Goal: Task Accomplishment & Management: Complete application form

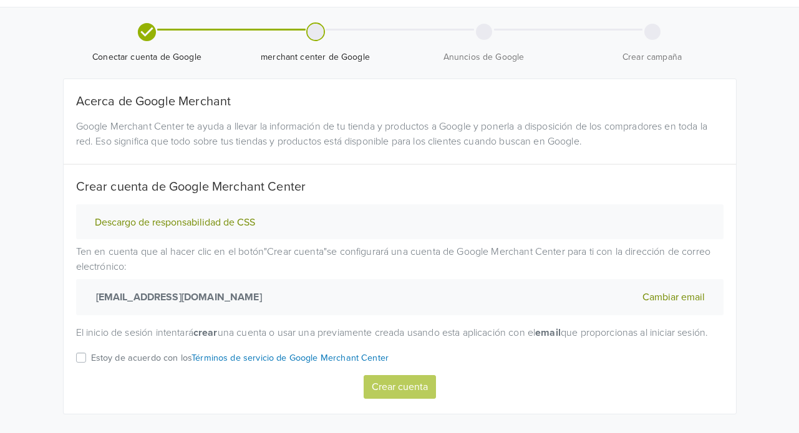
scroll to position [62, 0]
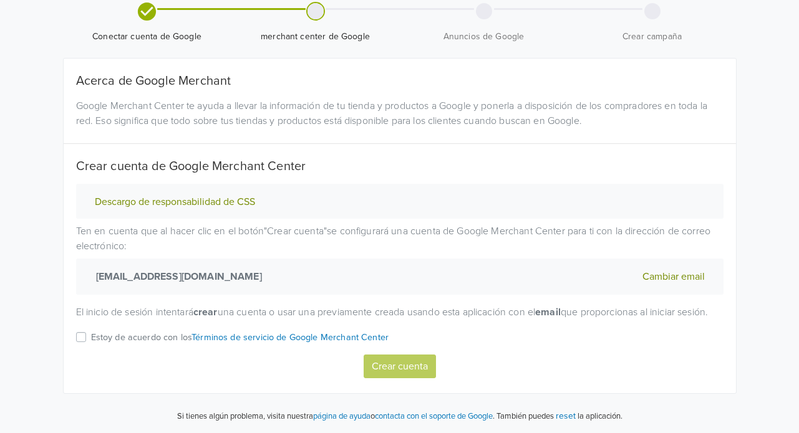
click at [85, 344] on div "Estoy de acuerdo con los Términos de servicio de Google Merchant Center" at bounding box center [399, 342] width 647 height 24
click at [91, 337] on label "Estoy de acuerdo con los Términos de servicio de Google Merchant Center" at bounding box center [240, 342] width 298 height 24
click at [0, 0] on input "Estoy de acuerdo con los Términos de servicio de Google Merchant Center" at bounding box center [0, 0] width 0 height 0
click at [387, 362] on button "Crear cuenta" at bounding box center [399, 367] width 72 height 24
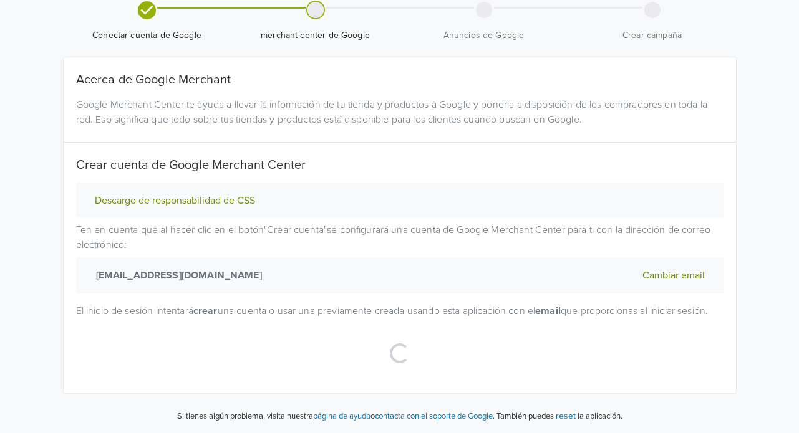
select select "cl"
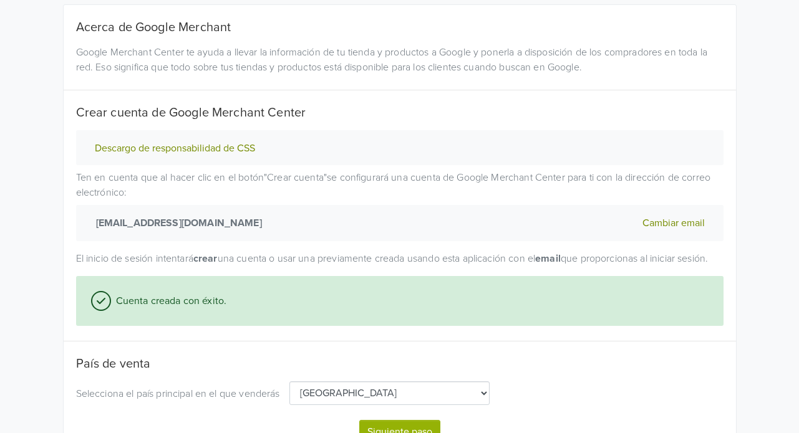
scroll to position [182, 0]
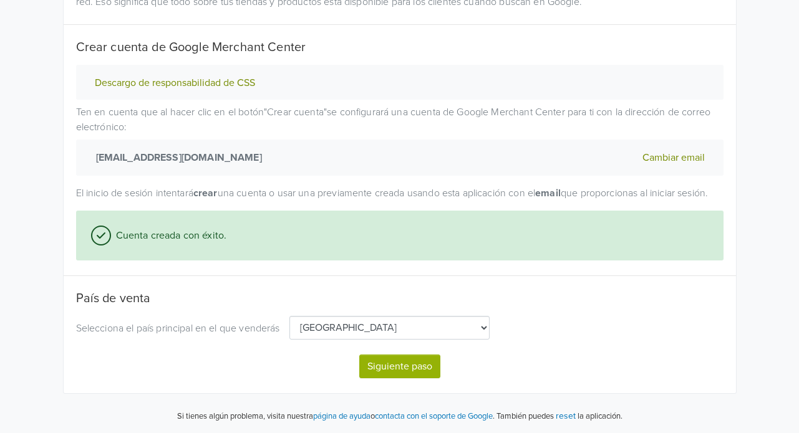
click at [375, 361] on button "Siguiente paso" at bounding box center [399, 367] width 81 height 24
select select "cl"
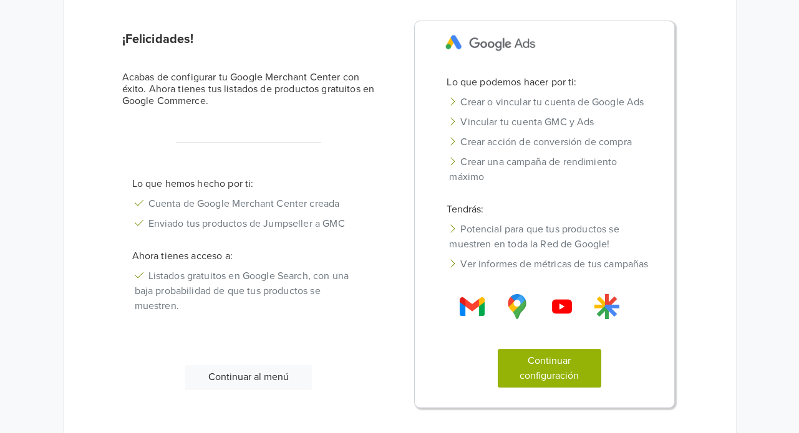
scroll to position [125, 0]
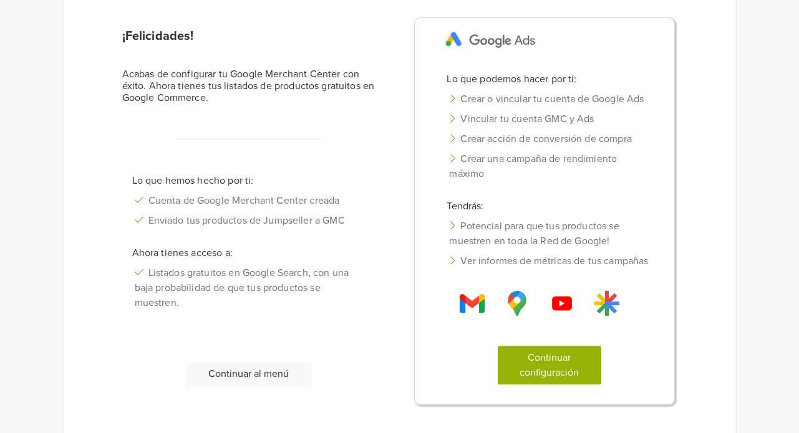
click at [259, 370] on button "Continuar al menú" at bounding box center [248, 374] width 127 height 24
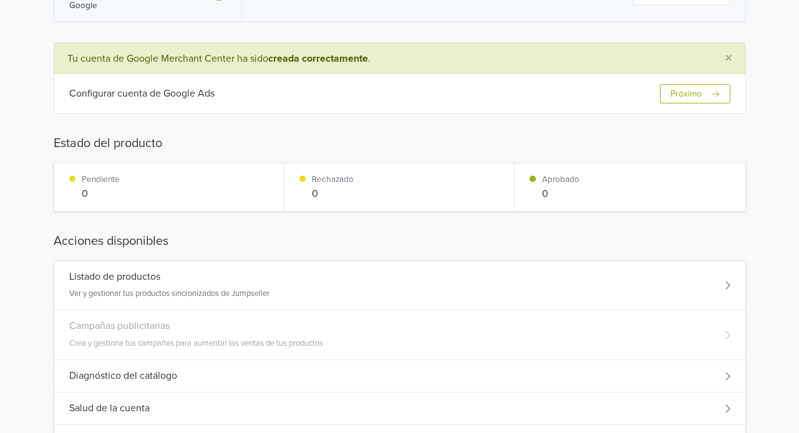
scroll to position [87, 0]
click at [150, 216] on div "Tu tienda Jumpseller ha sido conectada a tu cuenta de Google Email [EMAIL_ADDRE…" at bounding box center [400, 293] width 692 height 659
click at [148, 277] on h5 "Listado de productos" at bounding box center [114, 278] width 91 height 12
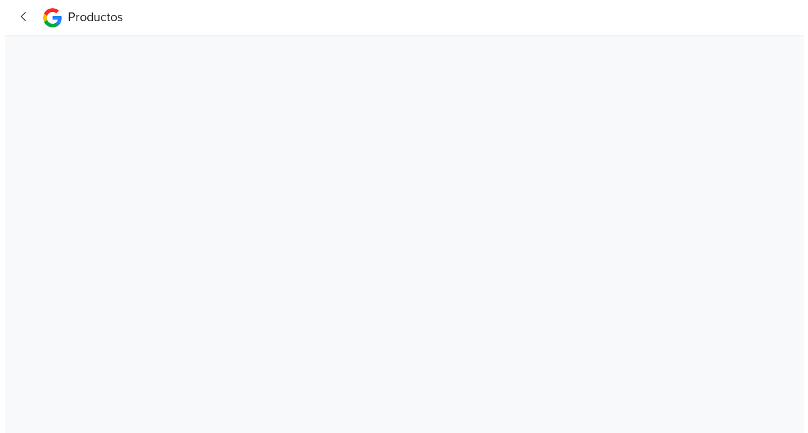
scroll to position [0, 0]
